Goal: Information Seeking & Learning: Learn about a topic

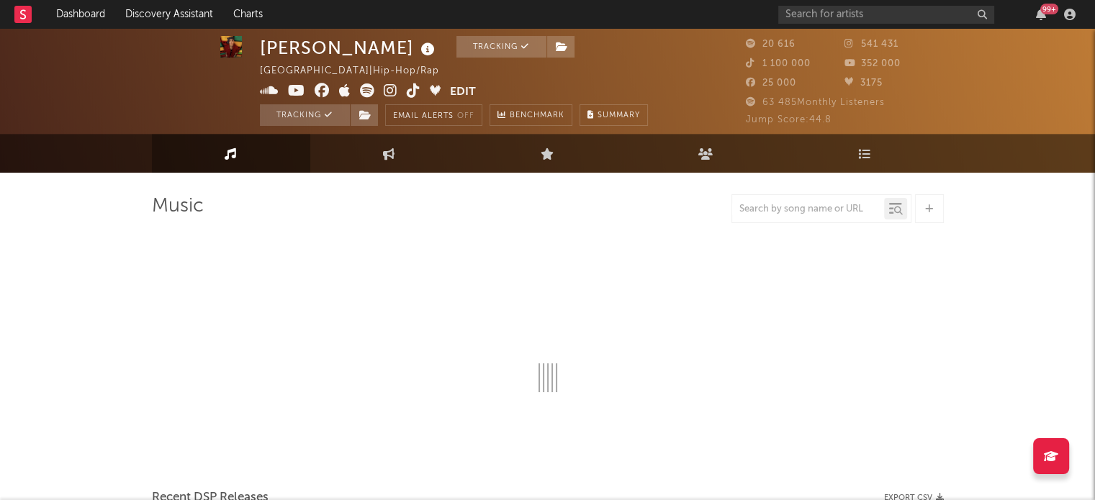
select select "6m"
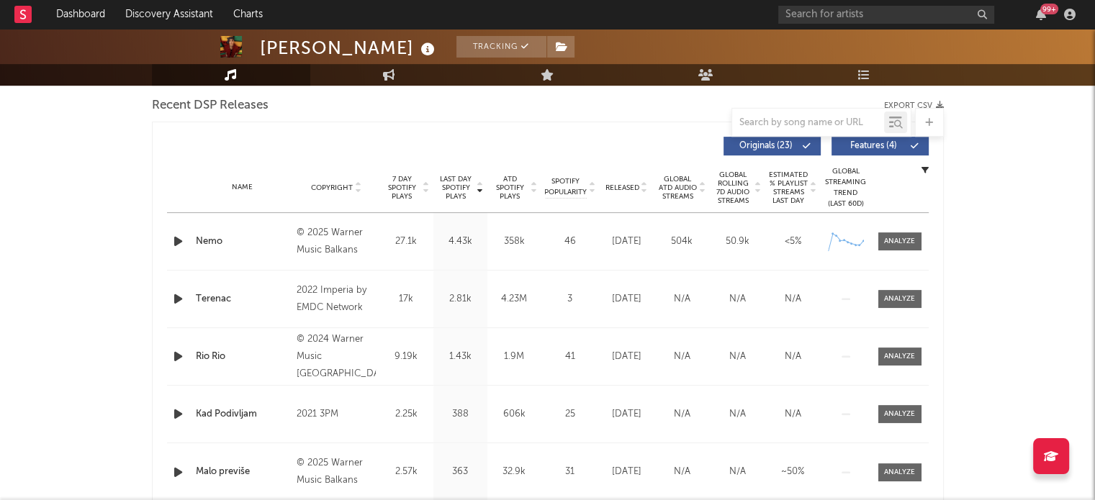
scroll to position [559, 0]
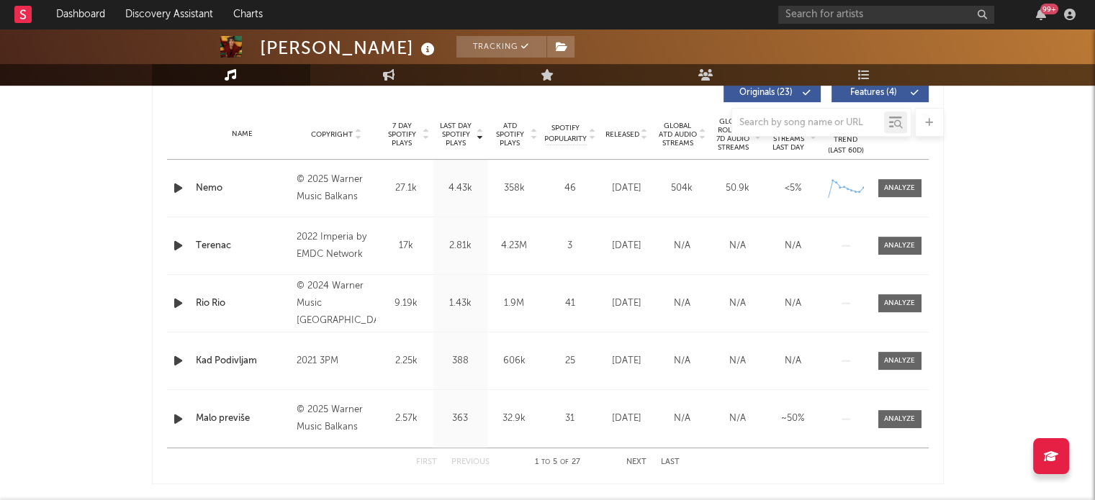
click at [907, 189] on div at bounding box center [899, 188] width 31 height 11
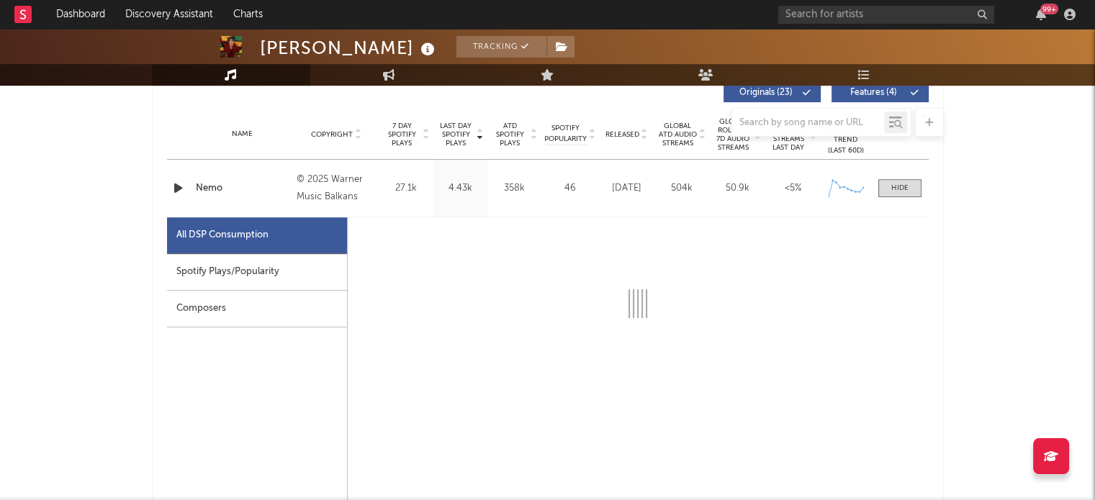
select select "1w"
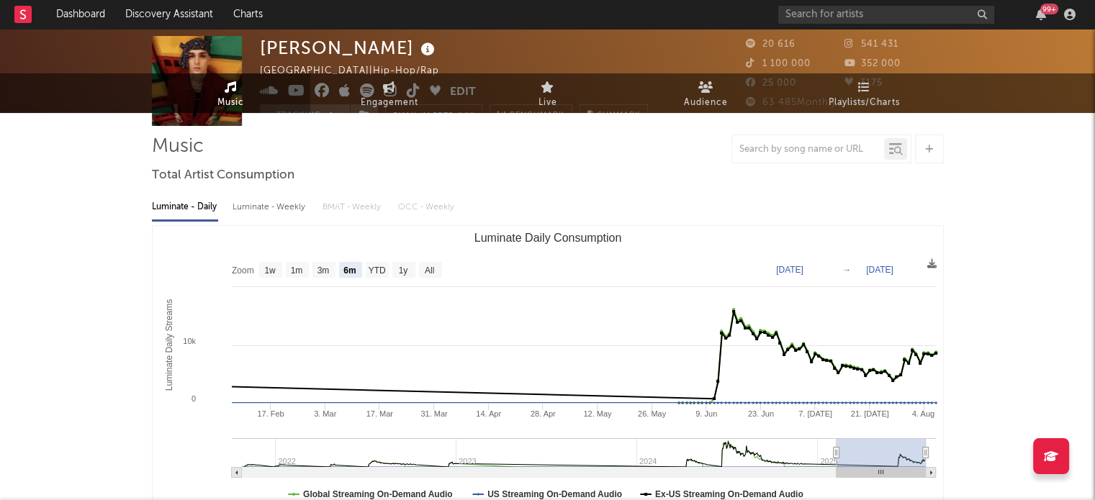
scroll to position [0, 0]
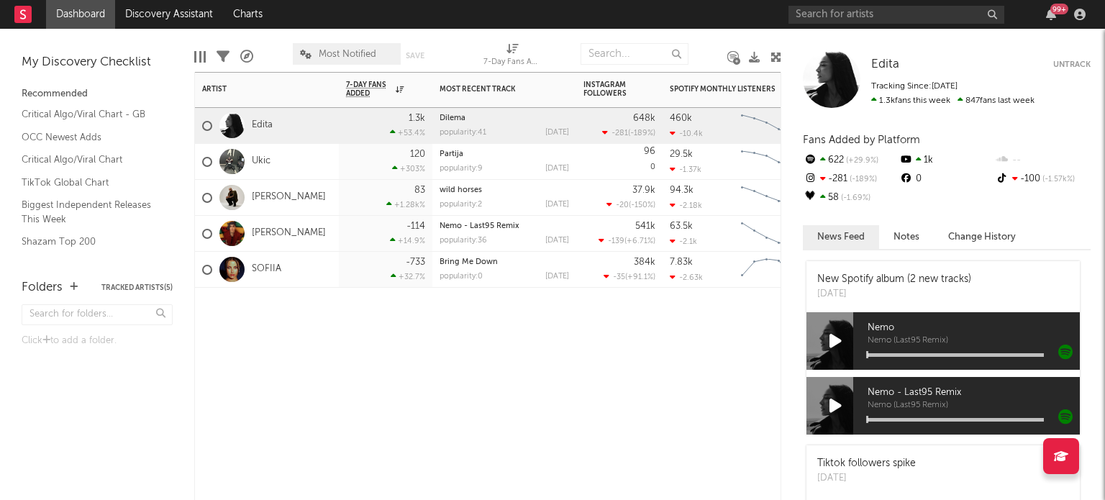
click at [623, 390] on div "Artist Notifications 7-Day Fans Added WoW % Change Most Recent Track Popularity…" at bounding box center [487, 286] width 587 height 428
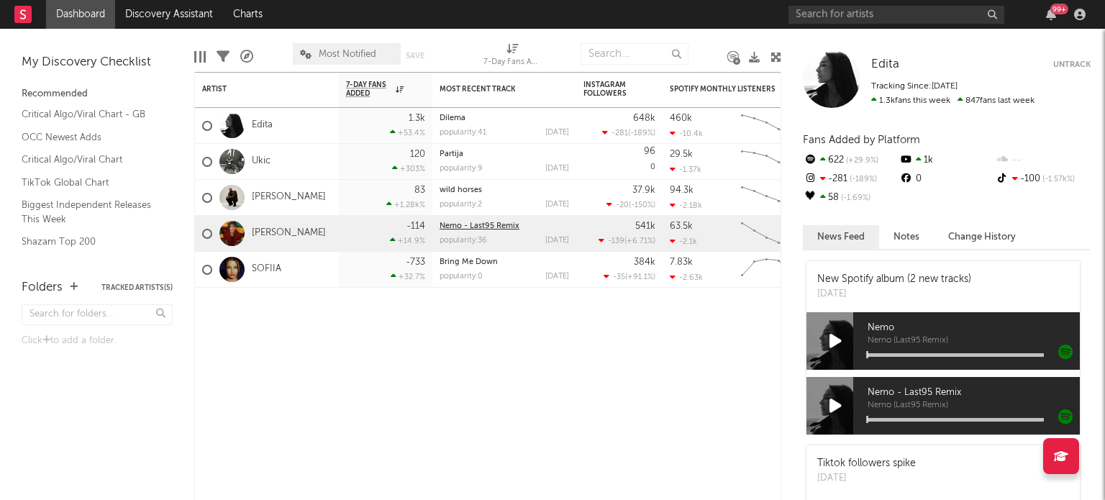
click at [484, 224] on link "Nemo - Last95 Remix" at bounding box center [480, 226] width 80 height 8
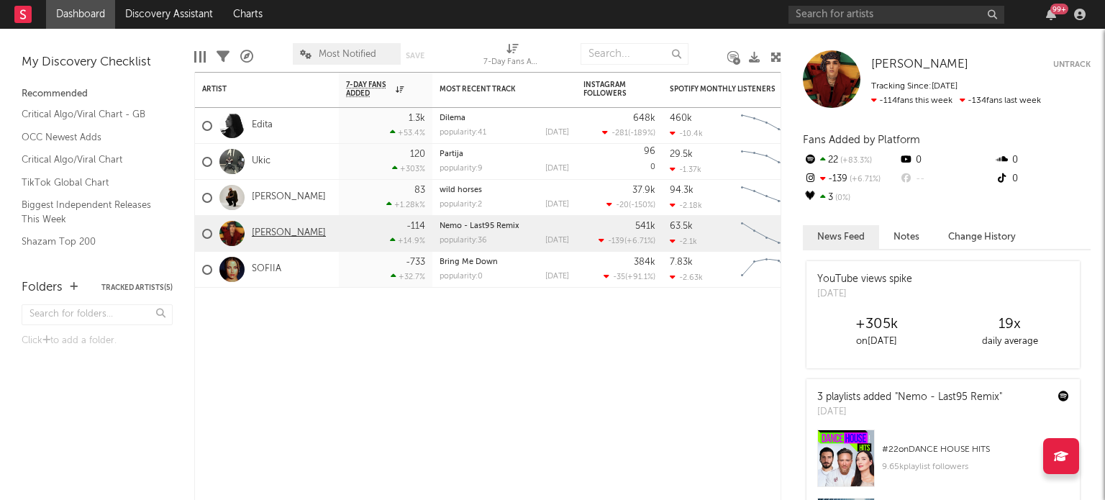
click at [281, 232] on link "[PERSON_NAME]" at bounding box center [289, 233] width 74 height 12
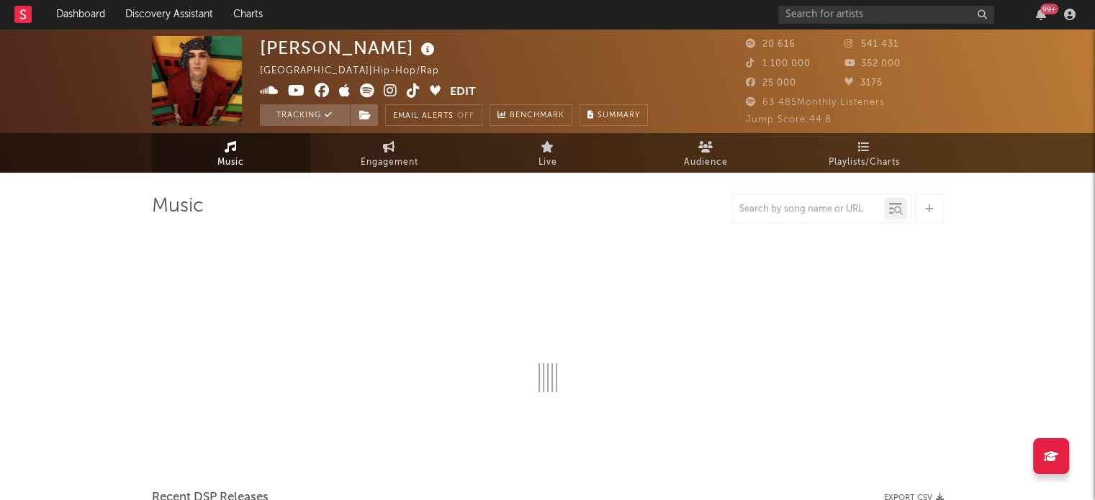
select select "6m"
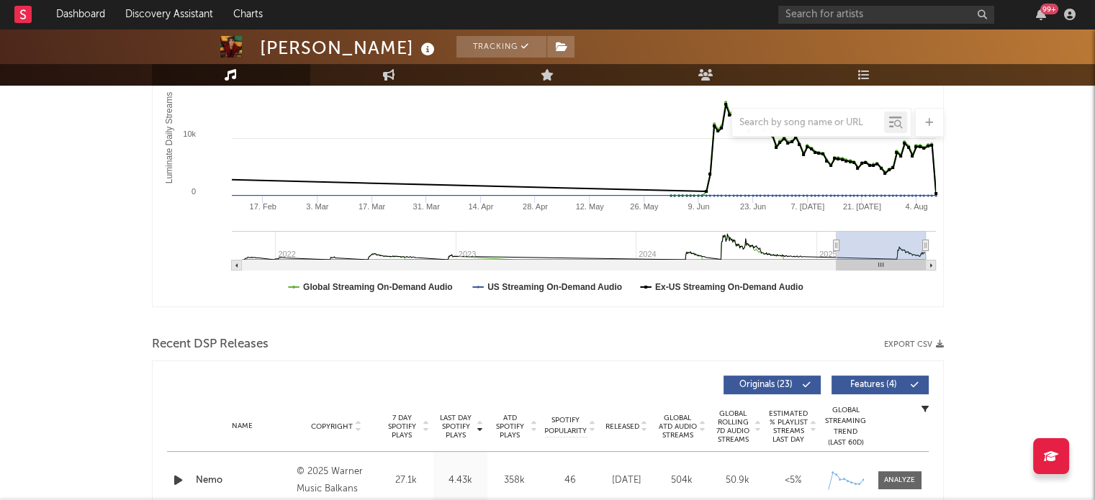
scroll to position [263, 0]
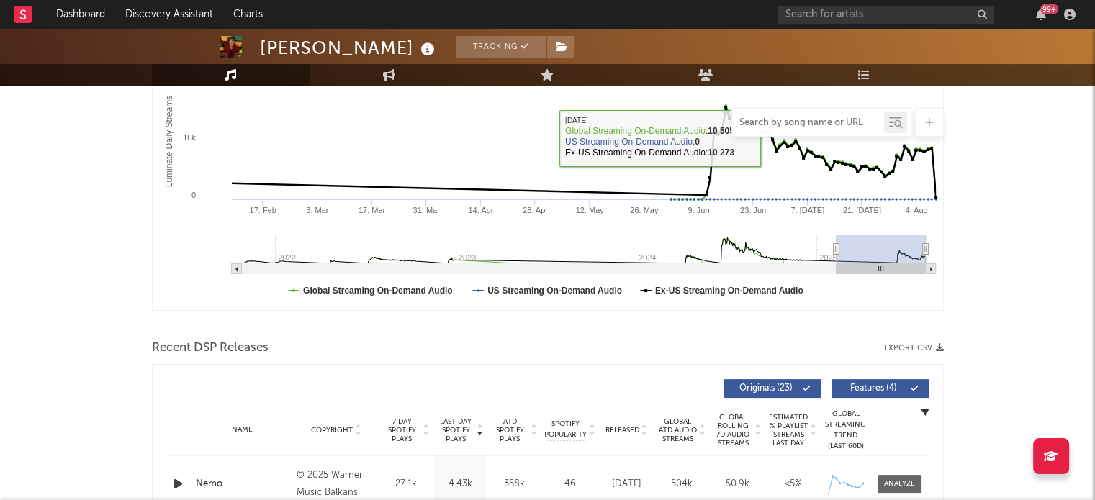
click at [785, 119] on input "text" at bounding box center [808, 123] width 152 height 12
type input "remix"
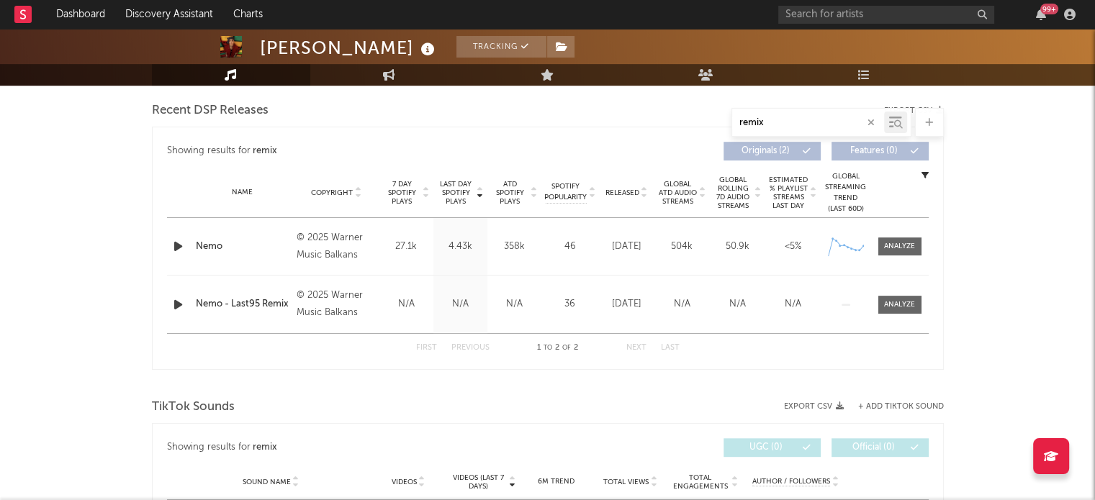
scroll to position [502, 0]
